Goal: Task Accomplishment & Management: Manage account settings

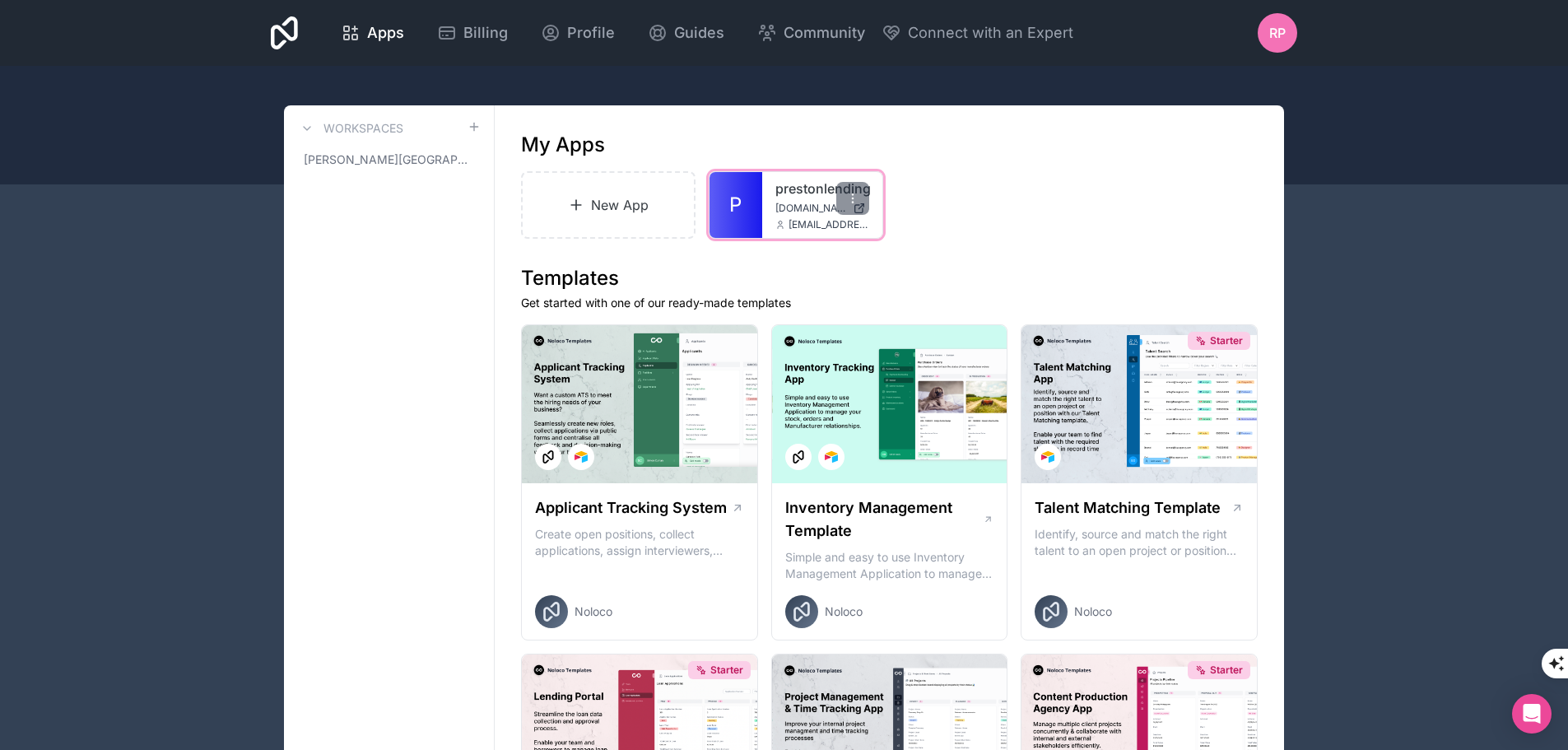
click at [791, 193] on link "prestonlending" at bounding box center [822, 188] width 94 height 20
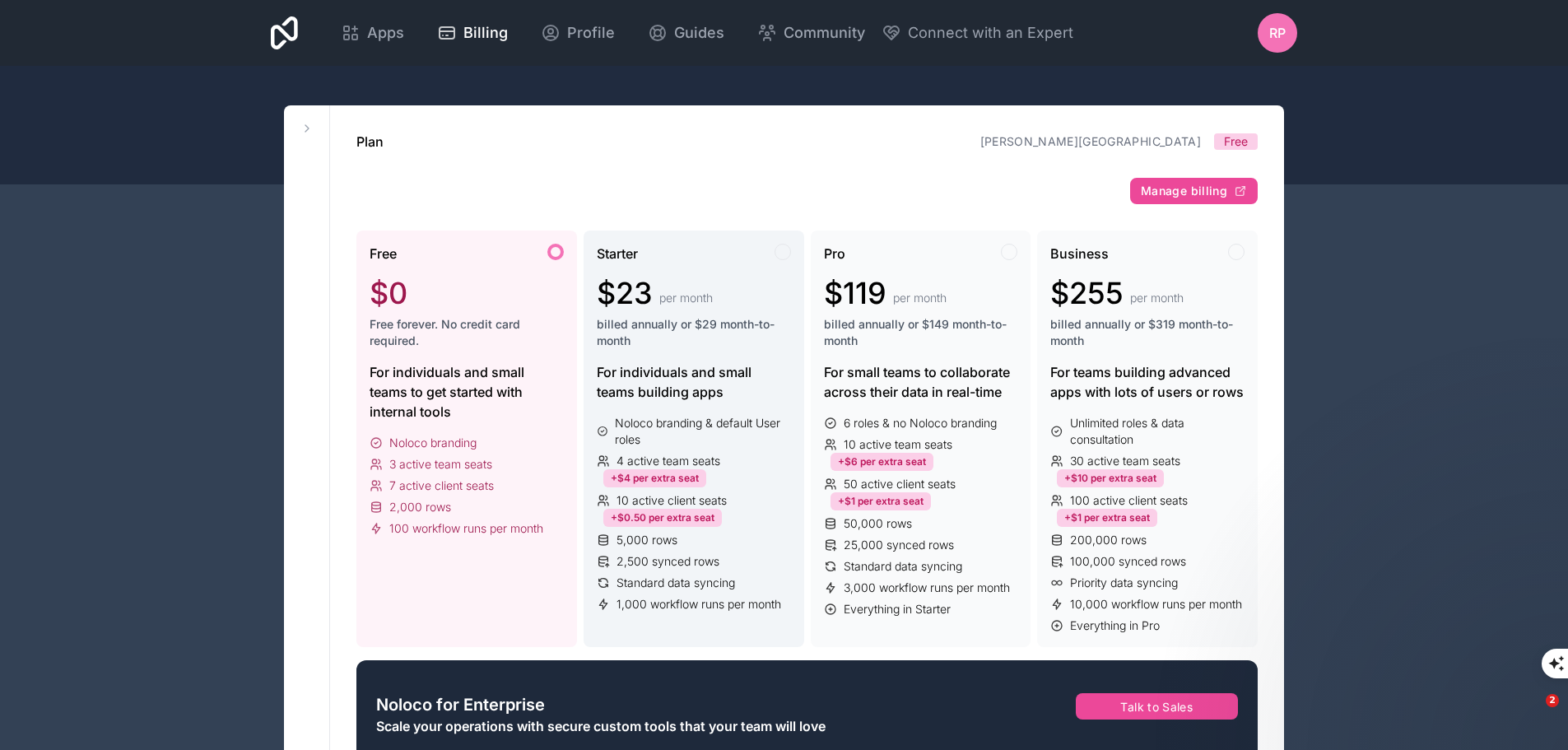
click at [703, 329] on span "billed annually or $29 month-to-month" at bounding box center [694, 332] width 194 height 33
